Goal: Check status: Check status

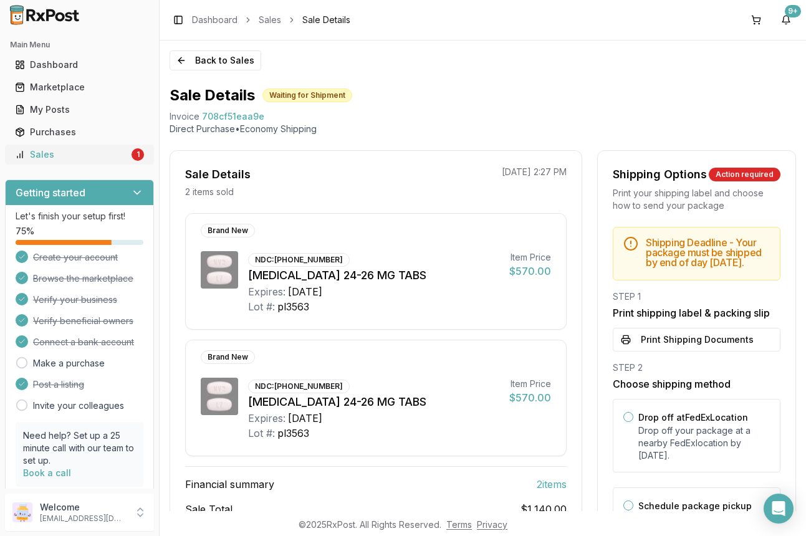
click at [48, 154] on div "Sales" at bounding box center [72, 154] width 114 height 12
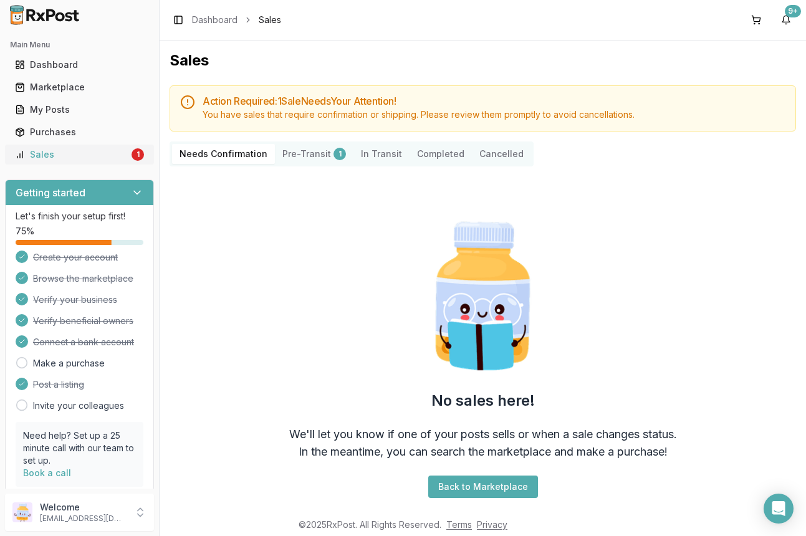
click at [45, 155] on div "Sales" at bounding box center [72, 154] width 114 height 12
click at [51, 67] on div "Dashboard" at bounding box center [79, 65] width 129 height 12
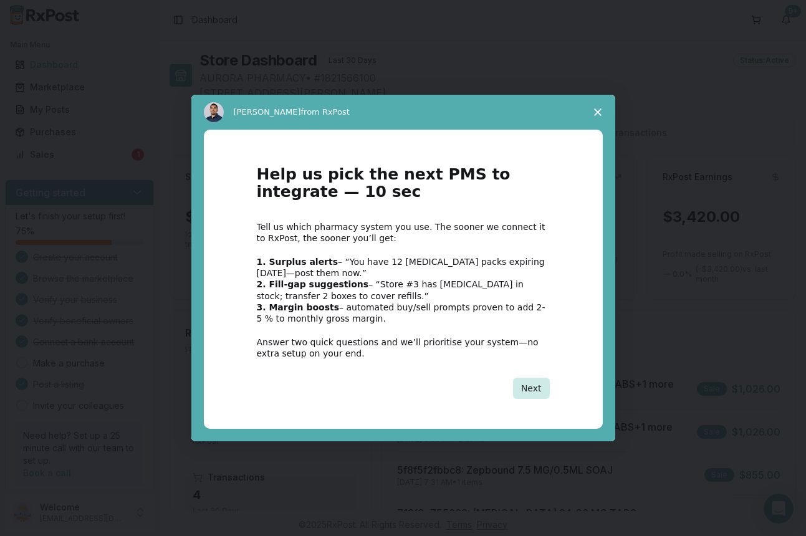
click at [529, 395] on button "Next" at bounding box center [531, 388] width 37 height 21
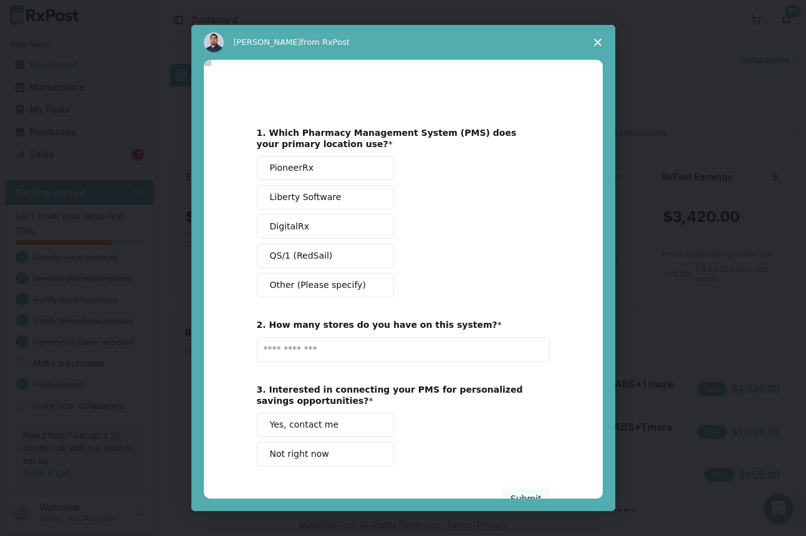
scroll to position [40, 0]
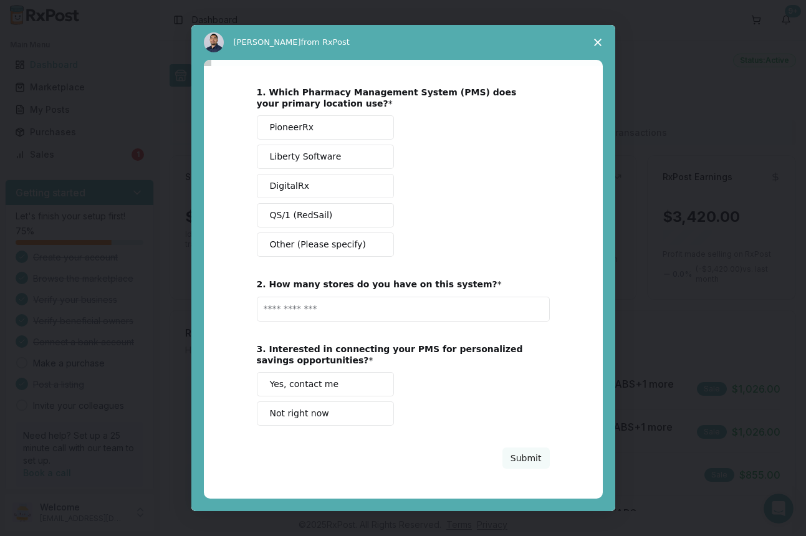
click at [592, 42] on span "Close survey" at bounding box center [597, 42] width 35 height 35
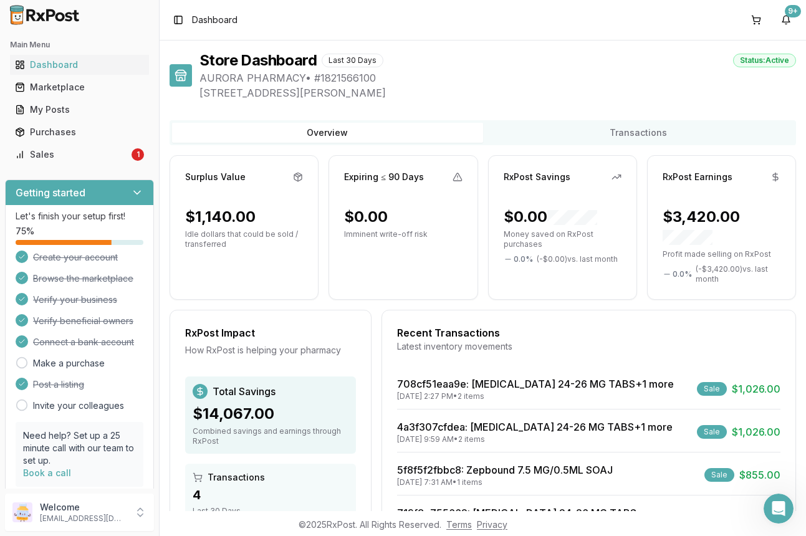
scroll to position [156, 0]
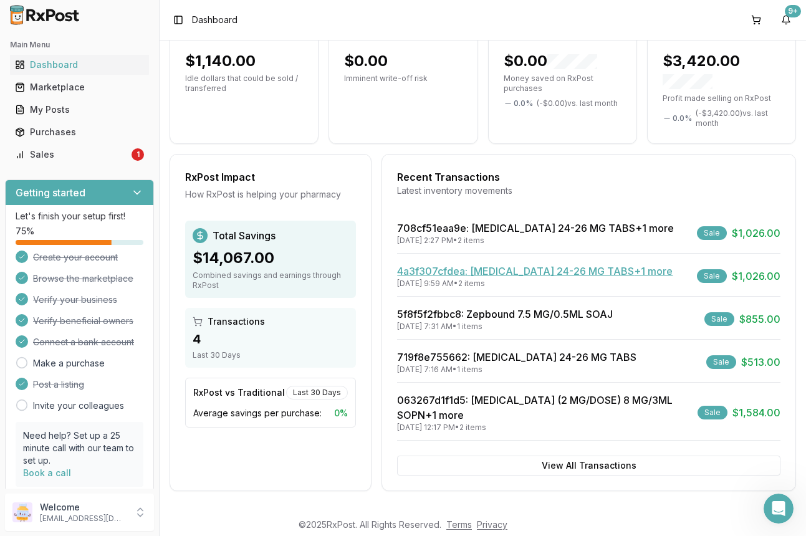
click at [444, 270] on link "4a3f307cfdea : [MEDICAL_DATA] 24-26 MG TABS +1 more" at bounding box center [534, 271] width 275 height 12
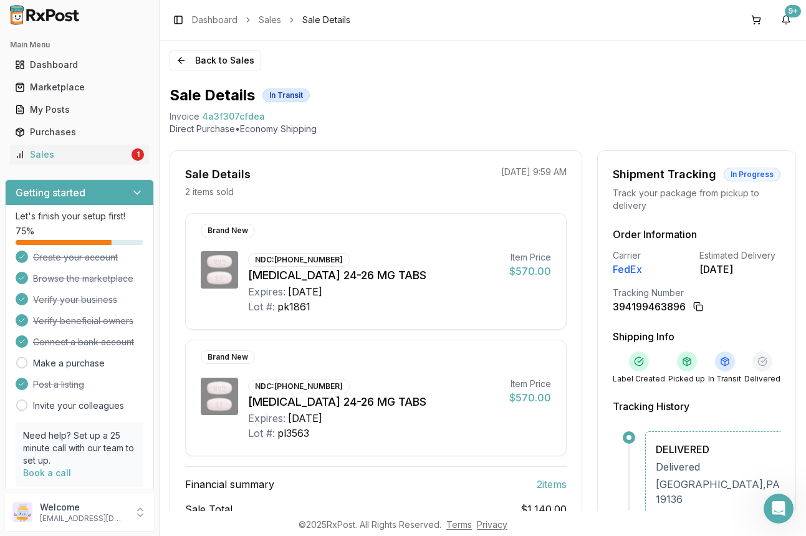
scroll to position [182, 0]
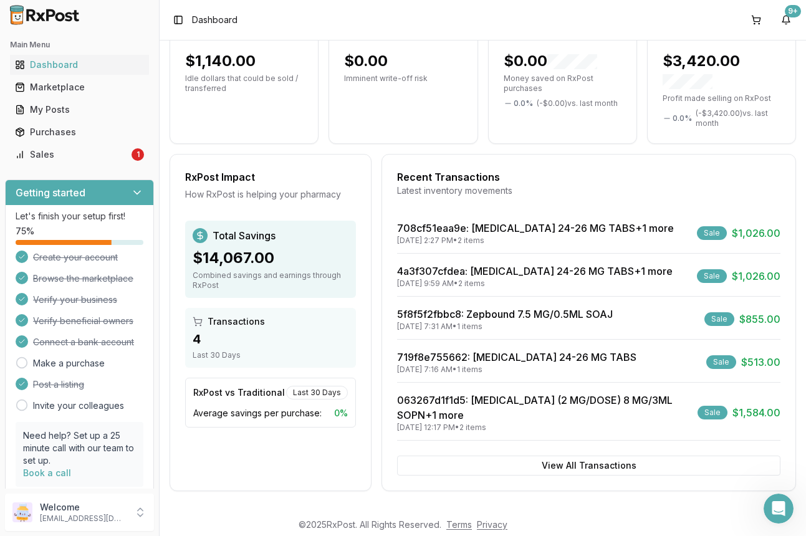
scroll to position [156, 0]
click at [512, 273] on link "4a3f307cfdea : [MEDICAL_DATA] 24-26 MG TABS +1 more" at bounding box center [534, 271] width 275 height 12
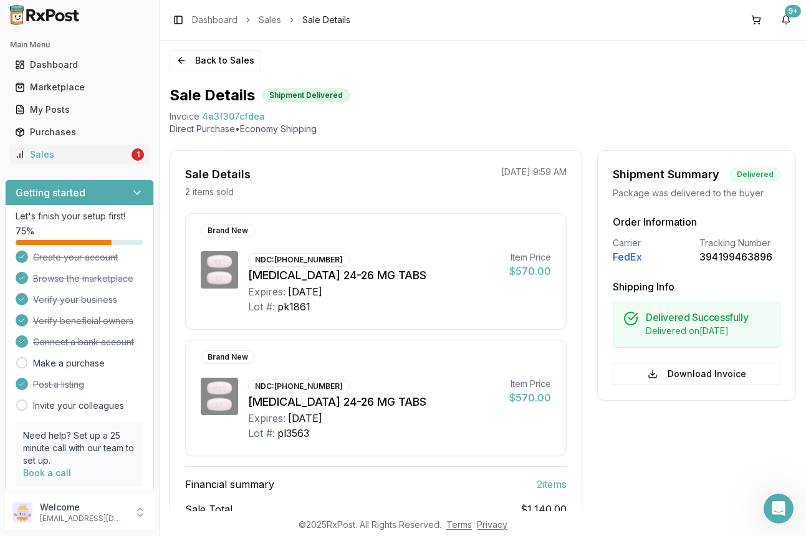
click at [622, 255] on div "FedEx" at bounding box center [653, 256] width 82 height 15
click at [700, 254] on div "394199463896" at bounding box center [740, 256] width 82 height 15
copy div "394199463896"
